Goal: Answer question/provide support: Share knowledge or assist other users

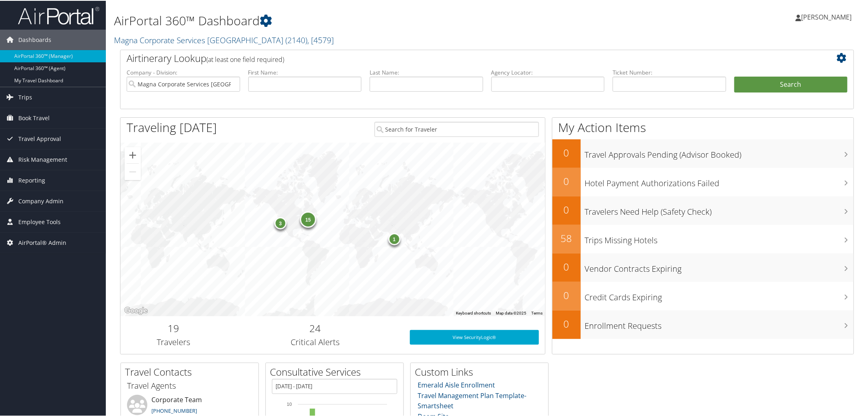
click at [461, 24] on h1 "AirPortal 360™ Dashboard" at bounding box center [362, 19] width 497 height 17
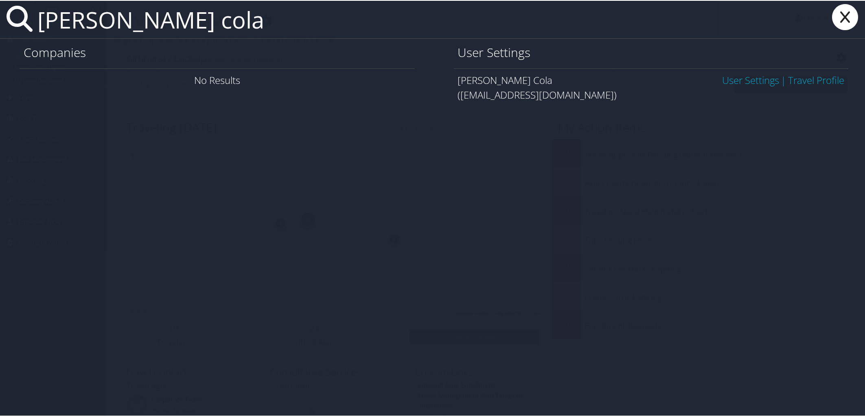
type input "dawn cola"
click at [734, 77] on link "User Settings" at bounding box center [750, 78] width 57 height 13
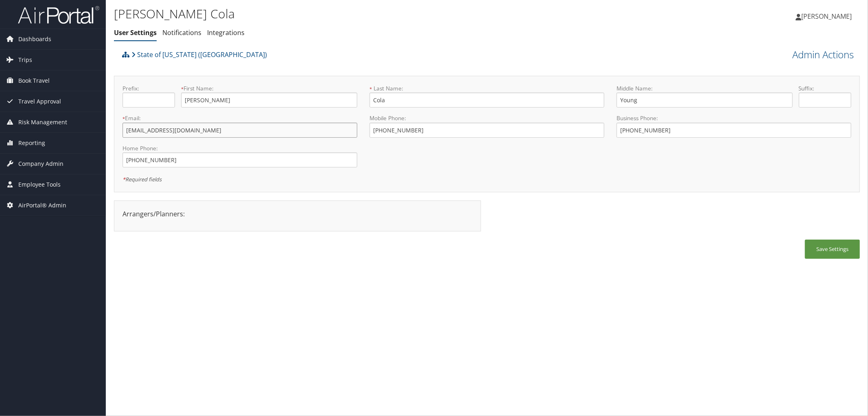
drag, startPoint x: 210, startPoint y: 127, endPoint x: 109, endPoint y: 131, distance: 101.4
click at [109, 131] on div "Dawn Cola User Settings Notifications Integrations User Settings Notifications …" at bounding box center [487, 208] width 762 height 416
click at [230, 50] on div "State of [US_STATE] ([GEOGRAPHIC_DATA])" at bounding box center [393, 57] width 547 height 22
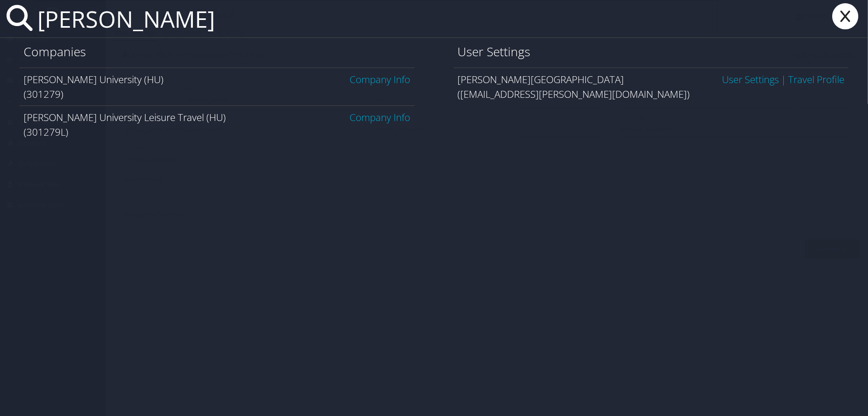
type input "howard uni"
click at [364, 75] on link "Company Info" at bounding box center [380, 78] width 61 height 13
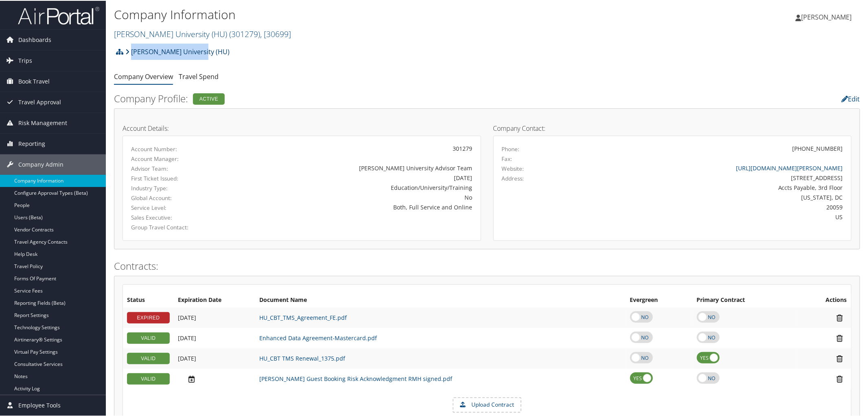
drag, startPoint x: 209, startPoint y: 52, endPoint x: 133, endPoint y: 55, distance: 76.2
click at [133, 55] on div "Howard University (HU) Account Structure Howard University (HU) (301279) ACTIVE…" at bounding box center [487, 54] width 746 height 22
copy link "Howard University (HU)"
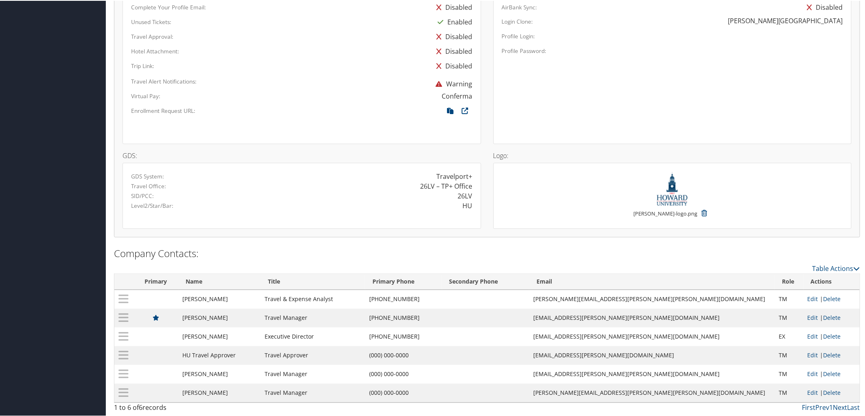
scroll to position [553, 0]
drag, startPoint x: 455, startPoint y: 315, endPoint x: 410, endPoint y: 319, distance: 44.5
click at [410, 319] on td "(202) 806-2384" at bounding box center [403, 317] width 77 height 19
copy td "(202) 806-2384"
click at [231, 17] on div "Unused Tickets:" at bounding box center [228, 19] width 206 height 11
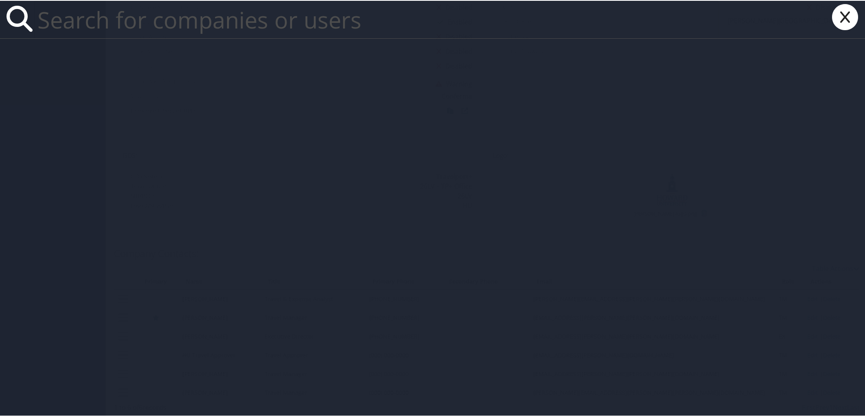
paste input "ncr24a@acu.edu"
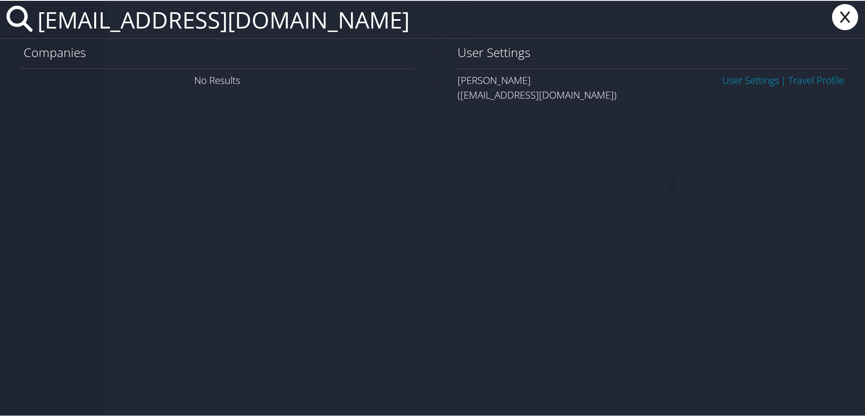
type input "ncr24a@acu.edu"
click at [754, 79] on link "User Settings" at bounding box center [750, 78] width 57 height 13
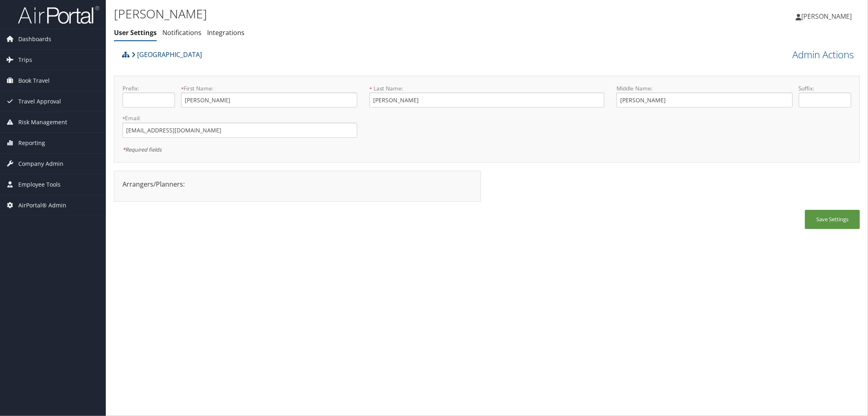
click at [157, 59] on link "Abilene Christian University" at bounding box center [166, 54] width 70 height 16
click at [301, 45] on div "Nicole Reed User Settings Notifications Integrations User Settings Notification…" at bounding box center [362, 25] width 497 height 42
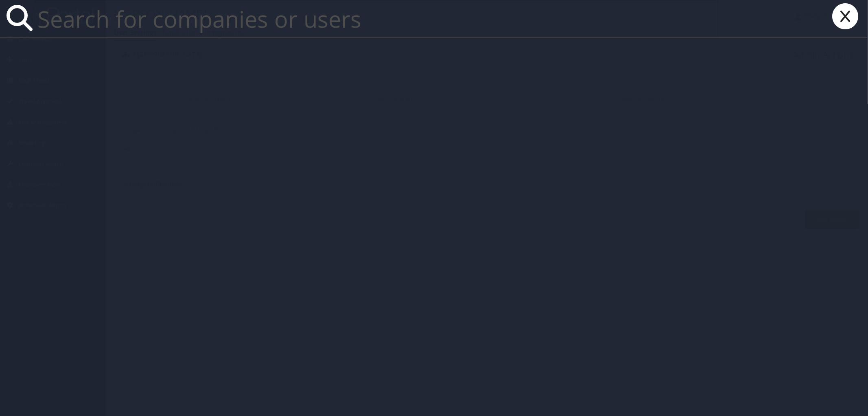
click at [846, 17] on icon at bounding box center [845, 16] width 33 height 26
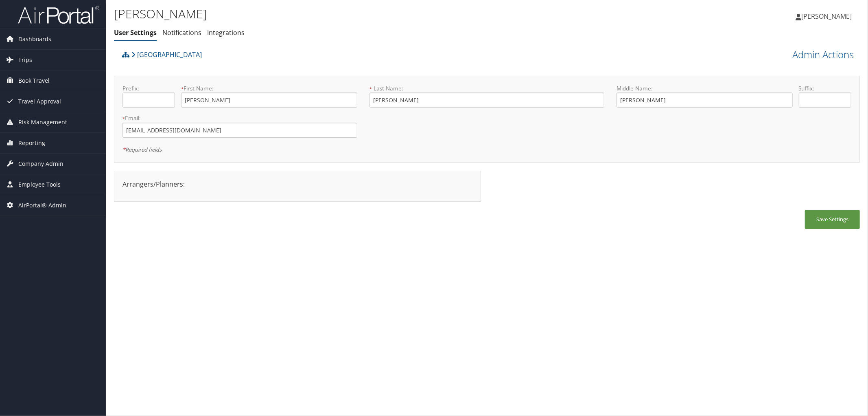
click at [271, 40] on div "Nicole Reed User Settings Notifications Integrations User Settings Notification…" at bounding box center [362, 25] width 497 height 42
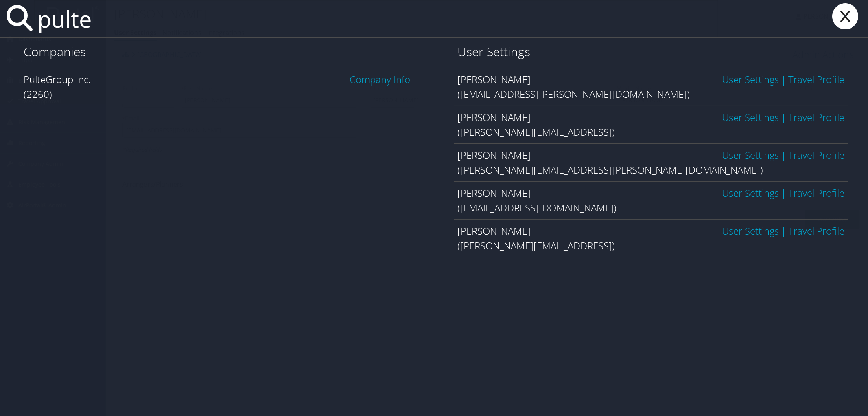
type input "pulte"
click at [387, 82] on link "Company Info" at bounding box center [380, 78] width 61 height 13
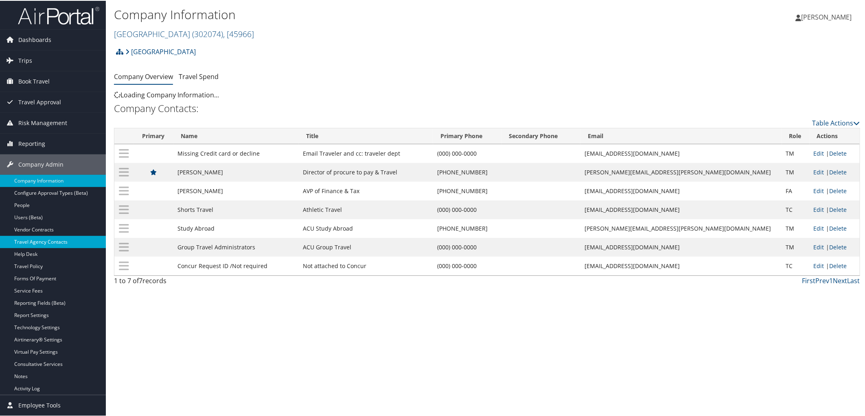
click at [44, 241] on link "Travel Agency Contacts" at bounding box center [53, 241] width 106 height 12
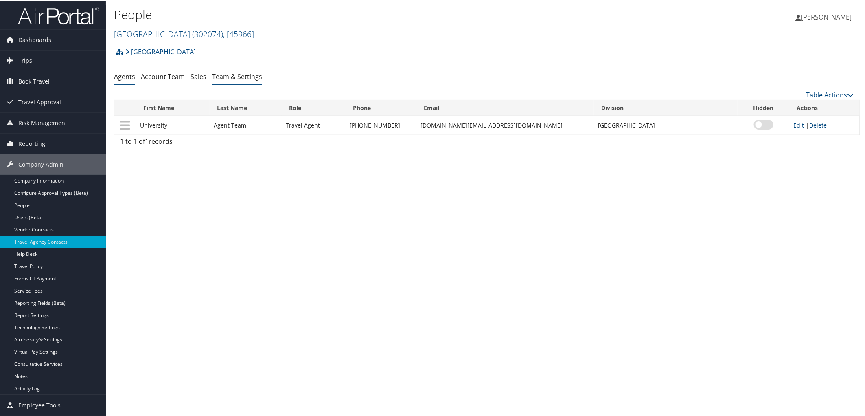
click at [231, 76] on link "Team & Settings" at bounding box center [237, 75] width 50 height 9
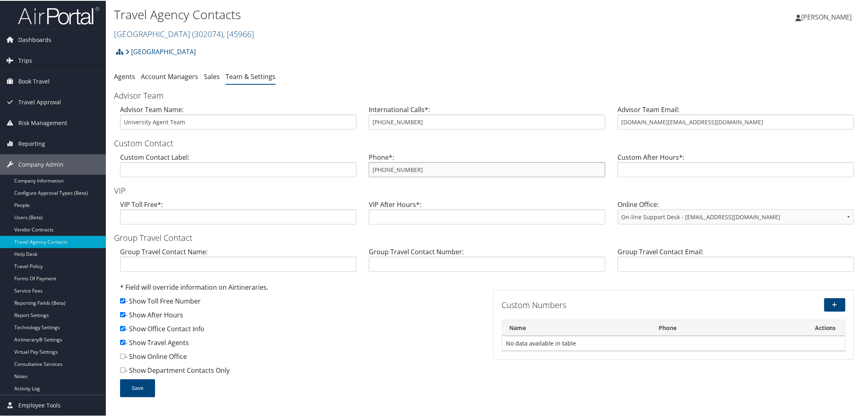
drag, startPoint x: 422, startPoint y: 164, endPoint x: 359, endPoint y: 168, distance: 63.2
click at [359, 168] on div "Custom Contact Label: Phone*: 800-285-3603 Custom After Hours*:" at bounding box center [487, 166] width 746 height 31
drag, startPoint x: 703, startPoint y: 121, endPoint x: 503, endPoint y: 90, distance: 202.2
click at [503, 90] on form "Advisor Team Advisor Team Name: University Agent Team International Calls*: 800…" at bounding box center [487, 246] width 746 height 315
click at [332, 44] on div "Abilene Christian University Account Structure Abilene Christian University (30…" at bounding box center [487, 54] width 746 height 22
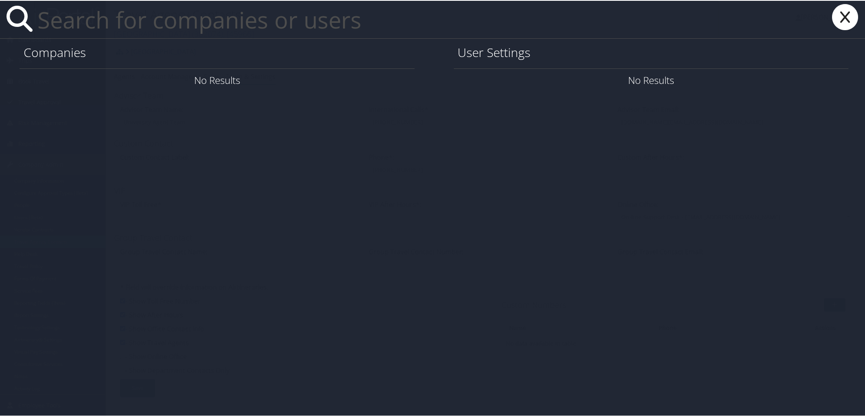
paste input "Tiago.Abreu@sovos.com"
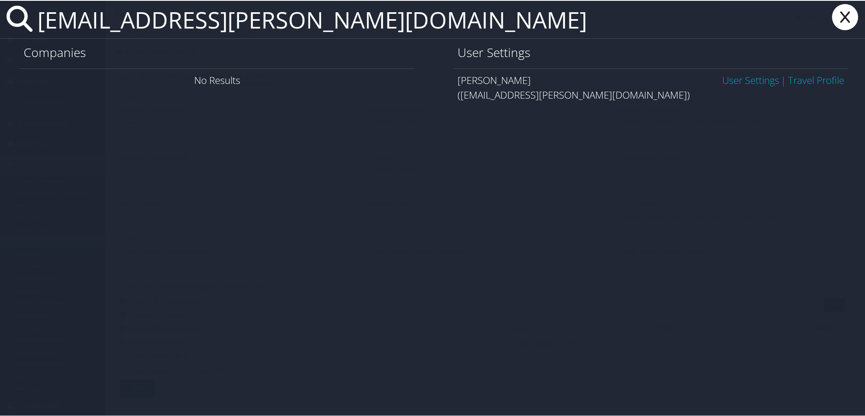
type input "Tiago.Abreu@sovos.com"
click at [735, 79] on link "User Settings" at bounding box center [750, 78] width 57 height 13
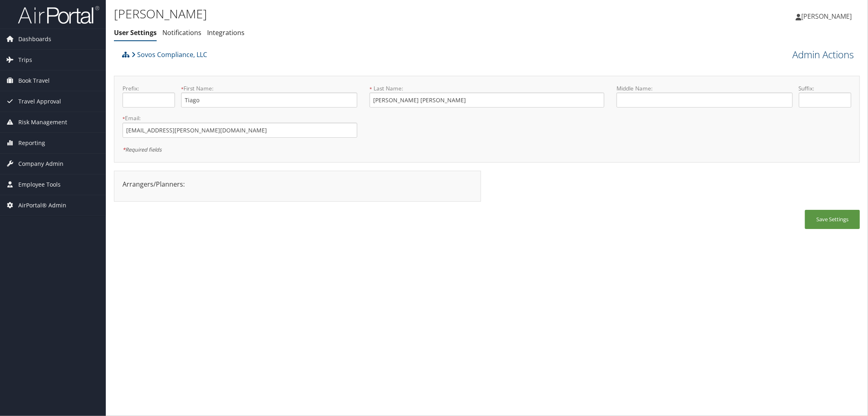
click at [818, 51] on link "Admin Actions" at bounding box center [822, 55] width 61 height 14
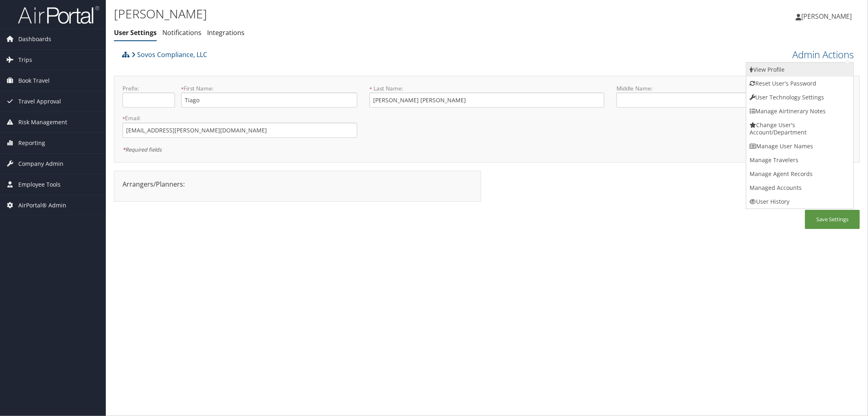
click at [786, 70] on link "View Profile" at bounding box center [799, 70] width 107 height 14
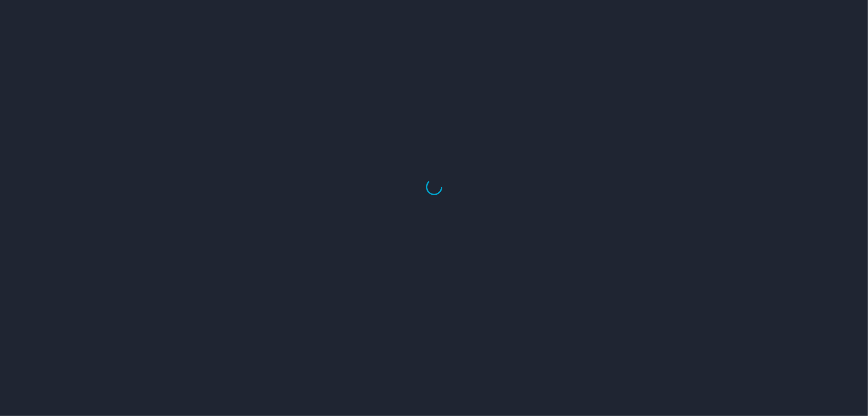
select select "US"
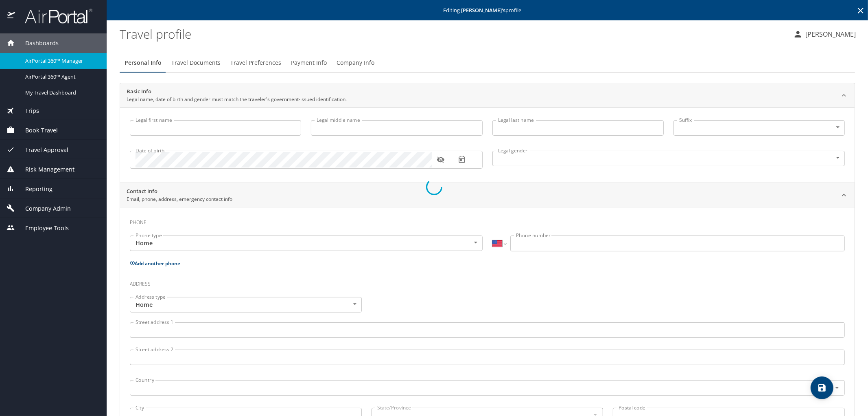
type input "Tiago"
type input "Oliveira Abreu"
type input "Male"
select select "CL"
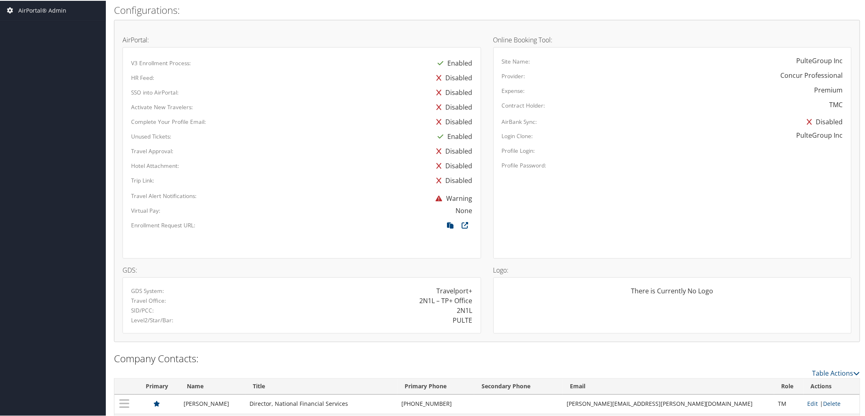
scroll to position [465, 0]
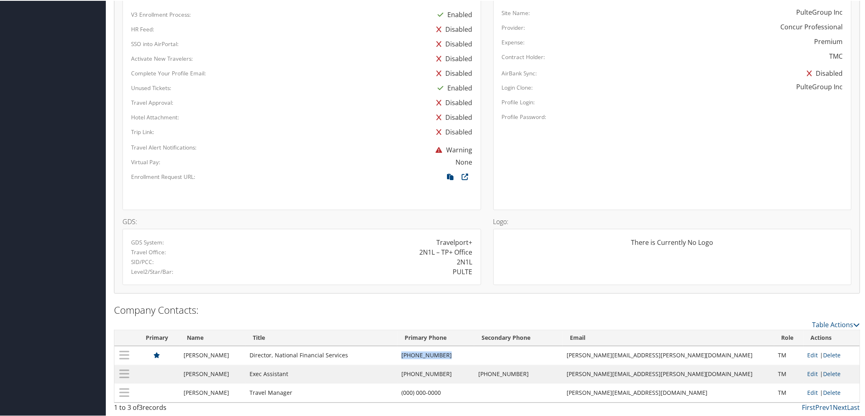
drag, startPoint x: 429, startPoint y: 357, endPoint x: 469, endPoint y: 357, distance: 39.9
click at [469, 357] on td "[PHONE_NUMBER]" at bounding box center [435, 354] width 77 height 19
copy td "[PHONE_NUMBER]"
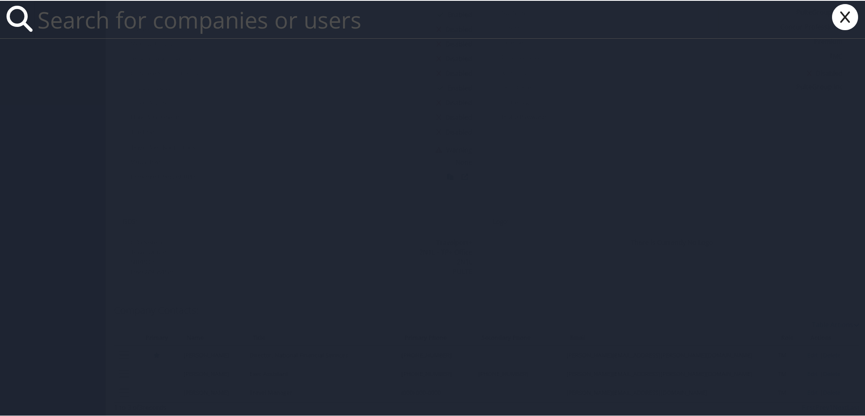
paste input "DANI.DUNSMORE@IMAIL.ORG"
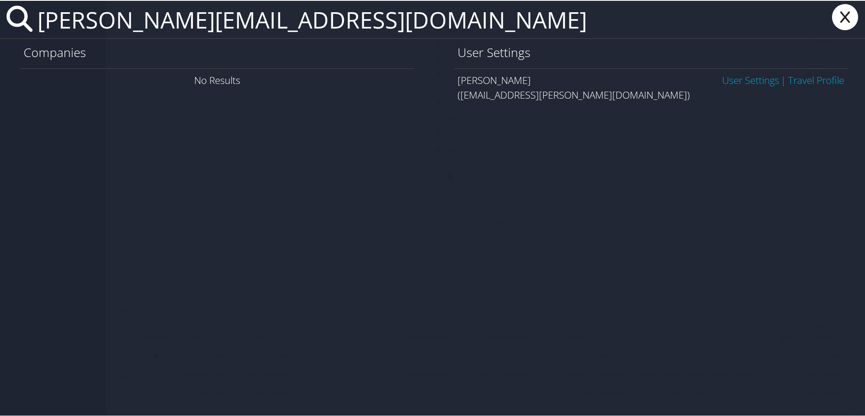
type input "DANI.DUNSMORE@IMAIL.ORG"
click at [748, 80] on link "User Settings" at bounding box center [750, 78] width 57 height 13
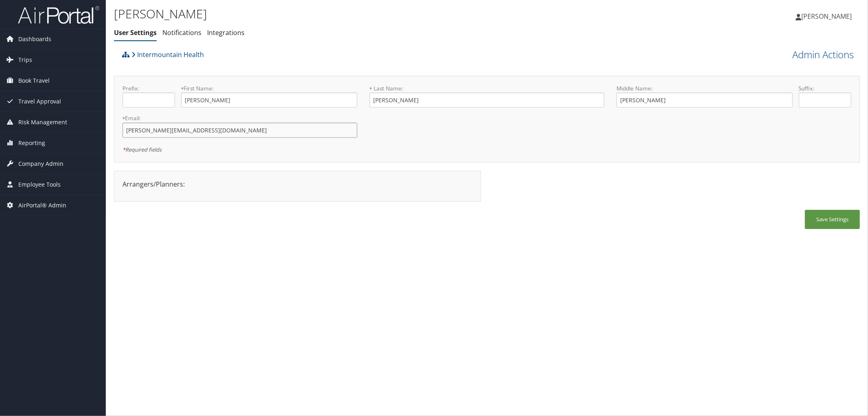
drag, startPoint x: 199, startPoint y: 125, endPoint x: 114, endPoint y: 131, distance: 85.2
click at [114, 131] on div "Prefix: * First Name: [PERSON_NAME] This field is required * Last Name: [PERSON…" at bounding box center [487, 119] width 746 height 87
drag, startPoint x: 216, startPoint y: 102, endPoint x: 174, endPoint y: 104, distance: 41.5
click at [174, 104] on div "Prefix: * First Name: Danielle This field is required" at bounding box center [239, 99] width 247 height 30
drag, startPoint x: 412, startPoint y: 105, endPoint x: 368, endPoint y: 103, distance: 44.0
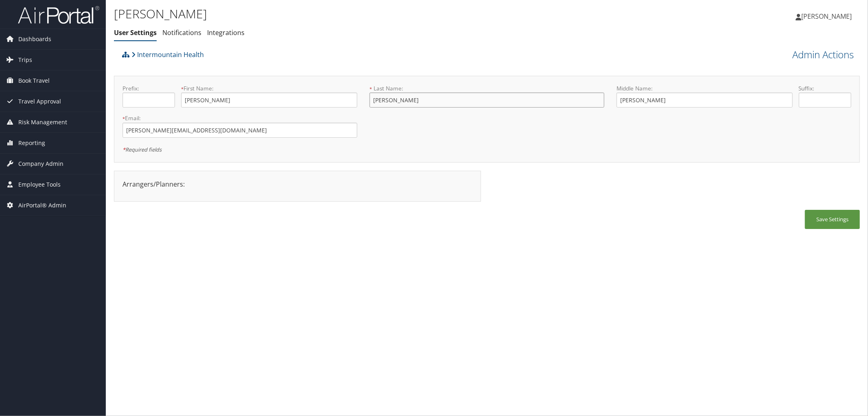
click at [368, 103] on div "* Last Name: Dunsmore This field is required" at bounding box center [486, 99] width 247 height 30
drag, startPoint x: 208, startPoint y: 55, endPoint x: 137, endPoint y: 57, distance: 70.4
click at [137, 57] on div "Intermountain Health" at bounding box center [393, 57] width 547 height 22
copy link "Intermountain Health"
click at [290, 54] on div "Intermountain Health" at bounding box center [393, 57] width 547 height 22
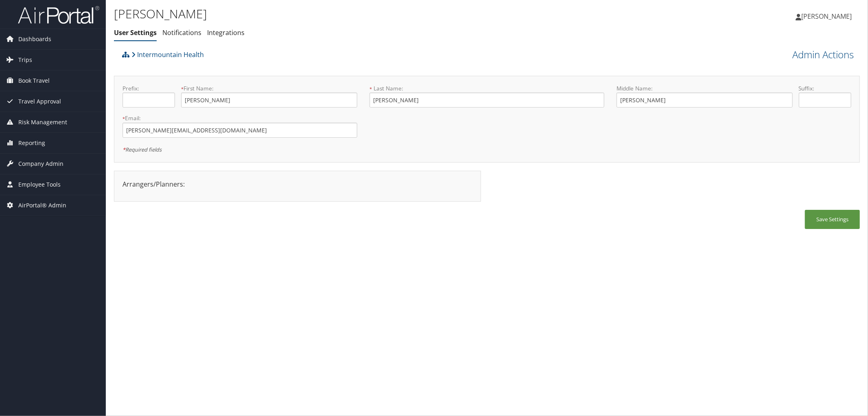
drag, startPoint x: 420, startPoint y: 37, endPoint x: 416, endPoint y: 40, distance: 4.7
click at [416, 40] on div "Danielle Dunsmore User Settings Notifications Integrations User Settings Notifi…" at bounding box center [362, 25] width 497 height 42
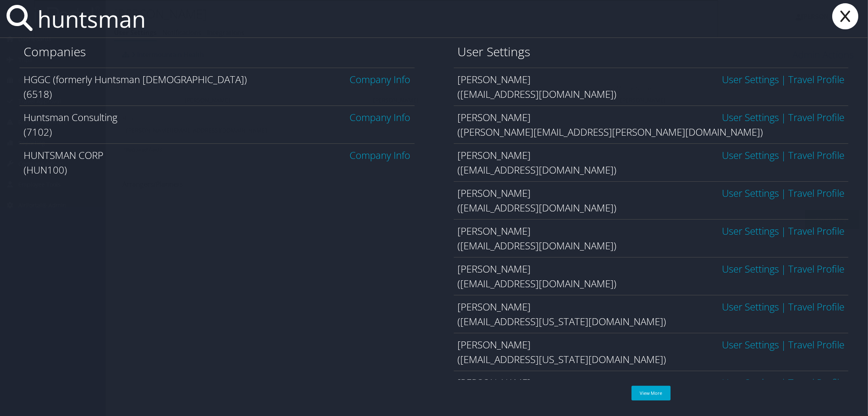
type input "huntsman"
click at [392, 157] on link "Company Info" at bounding box center [380, 154] width 61 height 13
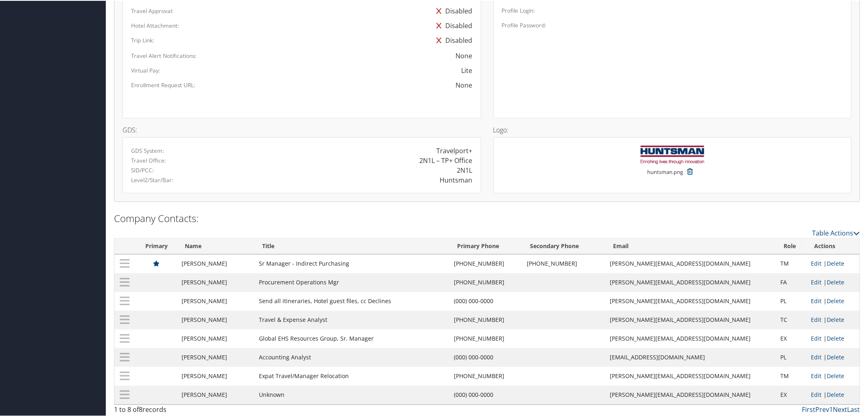
scroll to position [561, 0]
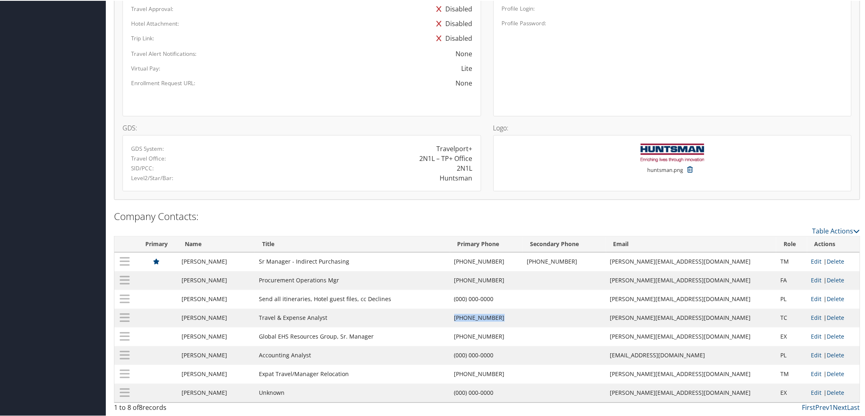
drag, startPoint x: 507, startPoint y: 317, endPoint x: 466, endPoint y: 318, distance: 40.7
click at [466, 318] on td "[PHONE_NUMBER]" at bounding box center [486, 317] width 72 height 19
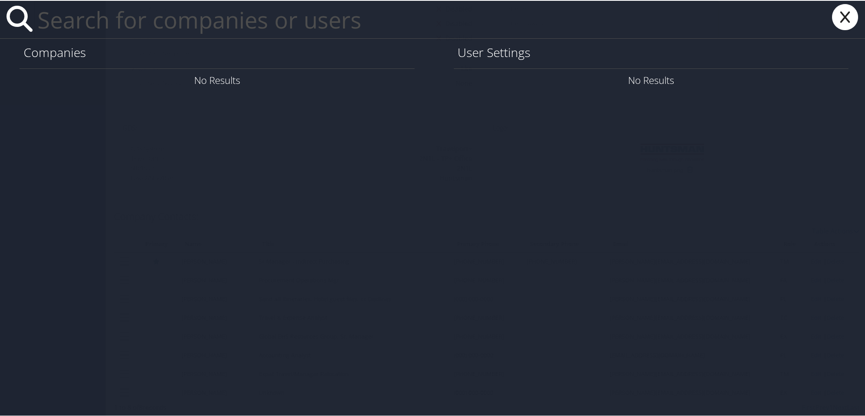
click at [839, 19] on icon at bounding box center [845, 16] width 33 height 26
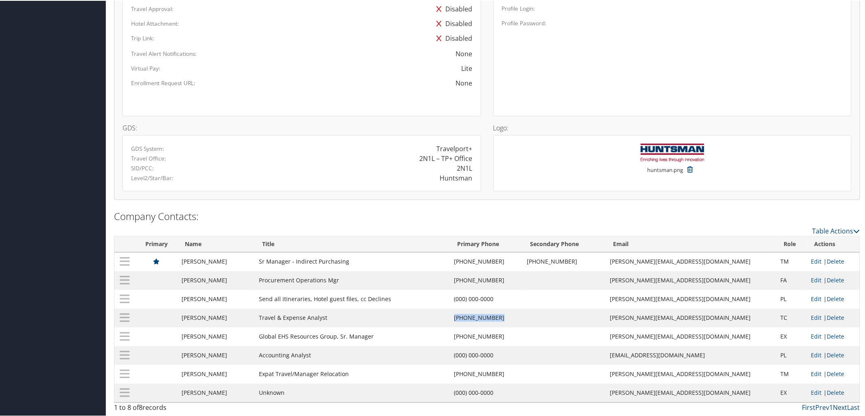
drag, startPoint x: 466, startPoint y: 312, endPoint x: 512, endPoint y: 322, distance: 47.1
click at [512, 322] on td "[PHONE_NUMBER]" at bounding box center [486, 317] width 72 height 19
copy td "(281) 719-7968"
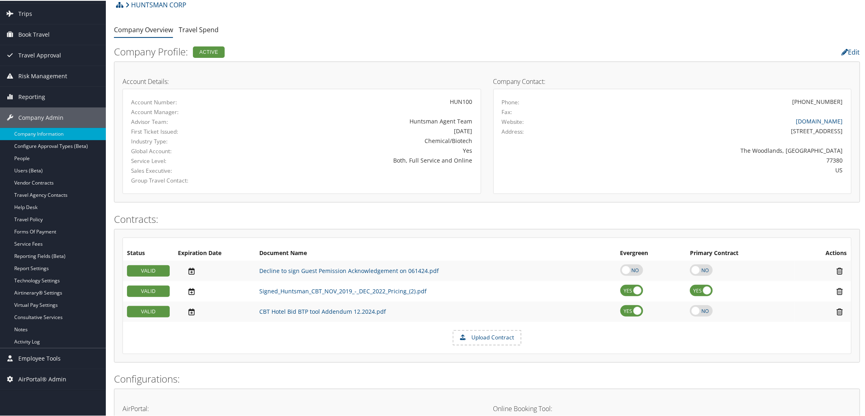
scroll to position [0, 0]
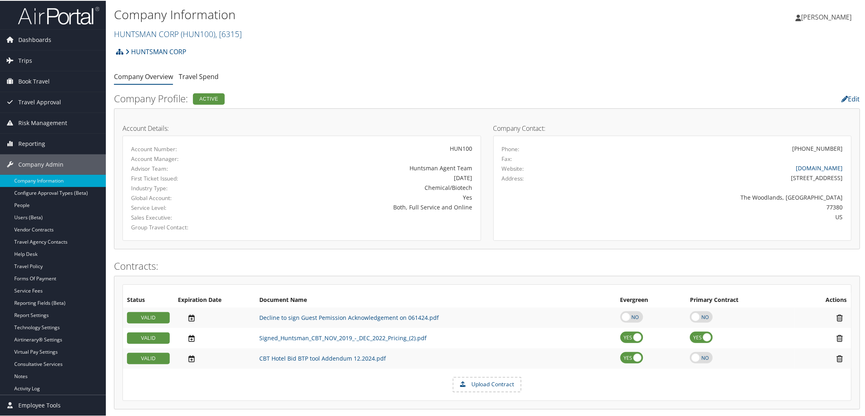
click at [308, 82] on ul "Company Overview Travel Spend" at bounding box center [487, 76] width 746 height 15
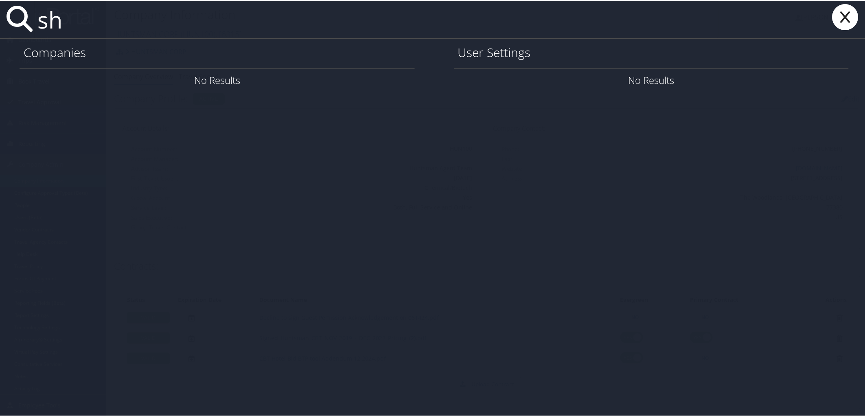
type input "s"
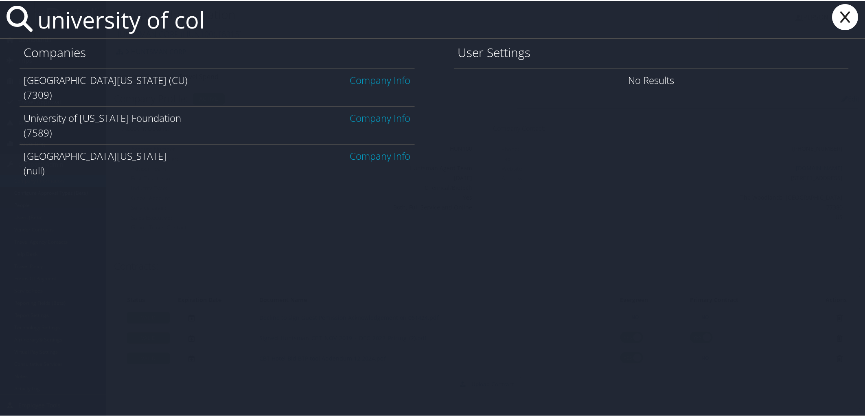
type input "university of col"
click at [364, 79] on link "Company Info" at bounding box center [380, 78] width 61 height 13
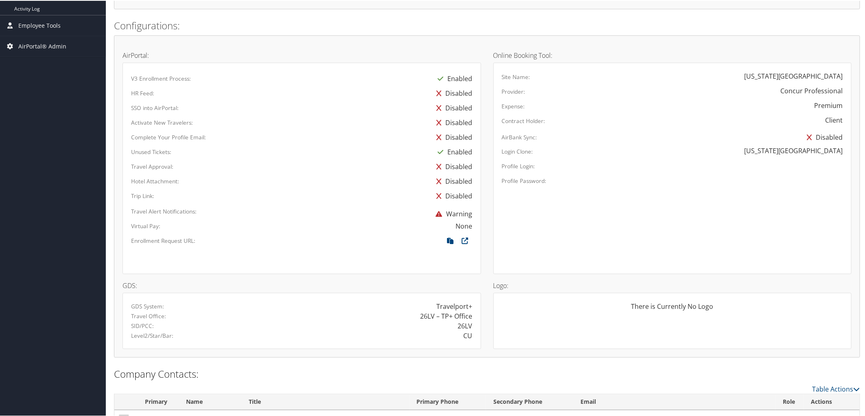
scroll to position [425, 0]
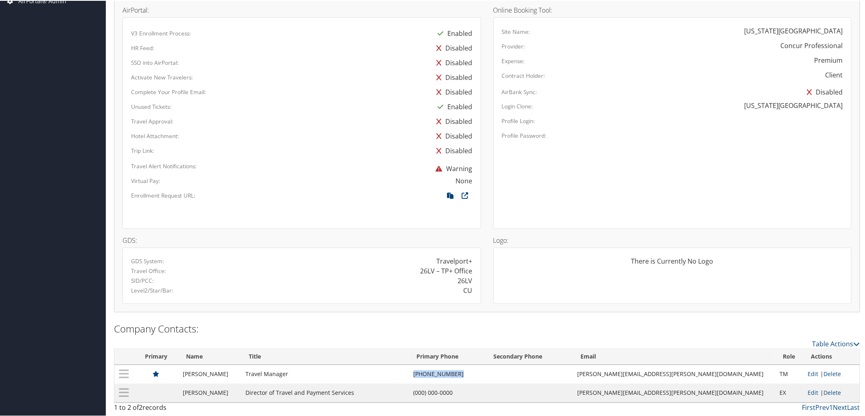
drag, startPoint x: 498, startPoint y: 368, endPoint x: 457, endPoint y: 363, distance: 41.4
click at [457, 364] on td "[PHONE_NUMBER]" at bounding box center [447, 373] width 77 height 19
copy td "[PHONE_NUMBER]"
click at [269, 78] on div "Activate New Travelers:" at bounding box center [228, 74] width 206 height 11
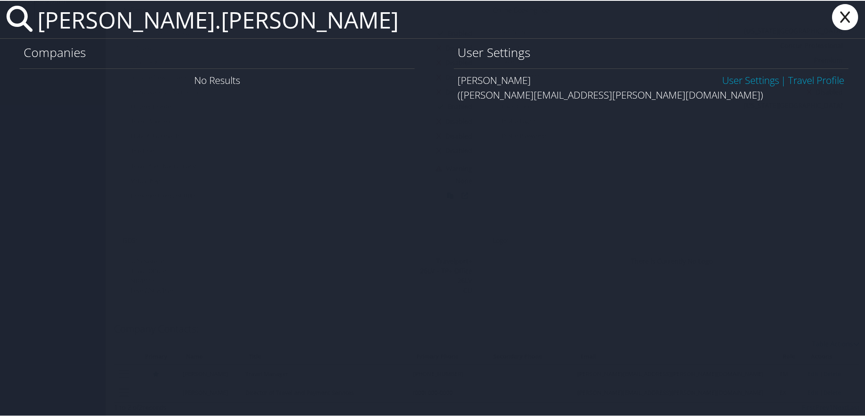
type input "kristen.butler"
click at [723, 81] on link "User Settings" at bounding box center [750, 78] width 57 height 13
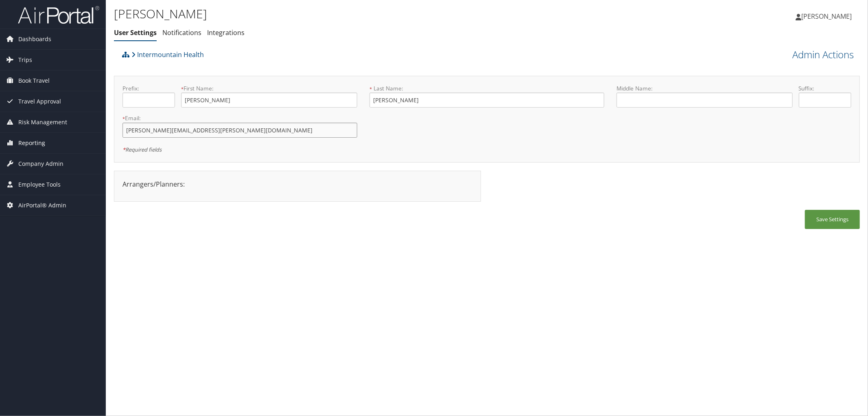
drag, startPoint x: 204, startPoint y: 135, endPoint x: 55, endPoint y: 136, distance: 149.0
click at [55, 136] on div "Dashboards AirPortal 360™ (Manager) AirPortal 360™ (Agent) My Travel Dashboard …" at bounding box center [434, 208] width 868 height 416
drag, startPoint x: 205, startPoint y: 101, endPoint x: 168, endPoint y: 96, distance: 37.3
click at [168, 96] on div "Prefix: * First Name: [PERSON_NAME] This field is required" at bounding box center [239, 99] width 247 height 30
drag, startPoint x: 395, startPoint y: 102, endPoint x: 343, endPoint y: 94, distance: 53.0
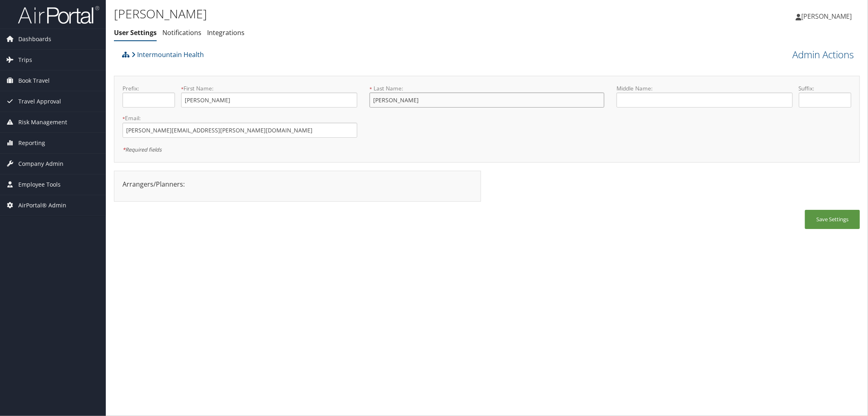
click at [343, 84] on form "Prefix: * First Name: [PERSON_NAME] This field is required * Last Name: [PERSON…" at bounding box center [486, 84] width 741 height 0
drag, startPoint x: 206, startPoint y: 55, endPoint x: 136, endPoint y: 57, distance: 69.6
click at [136, 57] on div "Intermountain Health" at bounding box center [393, 57] width 547 height 22
copy link "Intermountain Health"
